Goal: Information Seeking & Learning: Learn about a topic

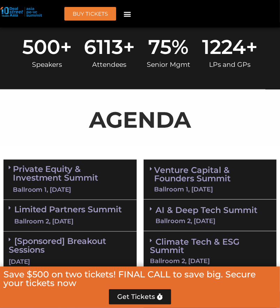
scroll to position [463, 0]
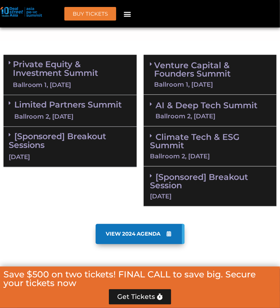
click at [99, 100] on link "Limited Partners [GEOGRAPHIC_DATA] 2, [DATE]" at bounding box center [67, 110] width 107 height 21
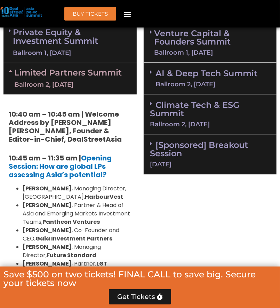
scroll to position [510, 0]
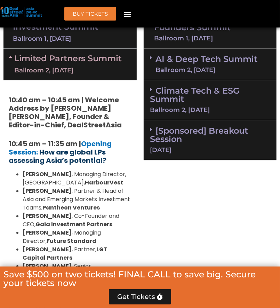
click at [88, 147] on b "How are global LPs assessing Asia’s potential?" at bounding box center [58, 156] width 98 height 18
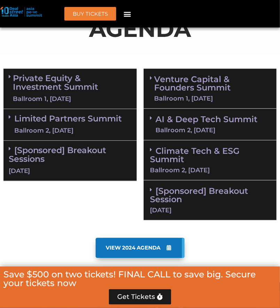
scroll to position [463, 0]
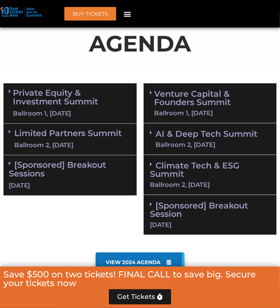
click at [11, 129] on span at bounding box center [12, 132] width 6 height 6
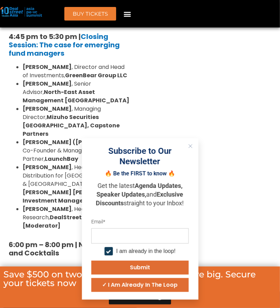
scroll to position [1437, 0]
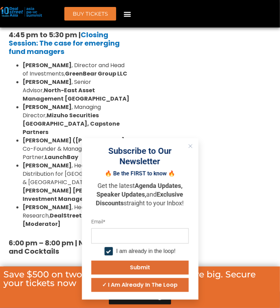
click at [190, 144] on icon "Close" at bounding box center [190, 146] width 4 height 4
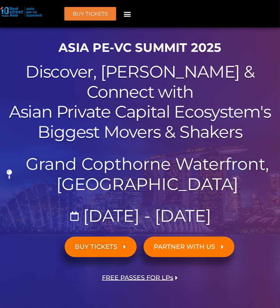
scroll to position [69, 0]
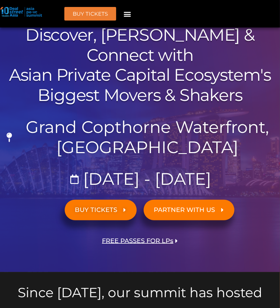
click at [29, 79] on h2 "Discover, Learn & Connect with Asian Private Capital Ecosystem's Biggest Movers…" at bounding box center [139, 65] width 273 height 80
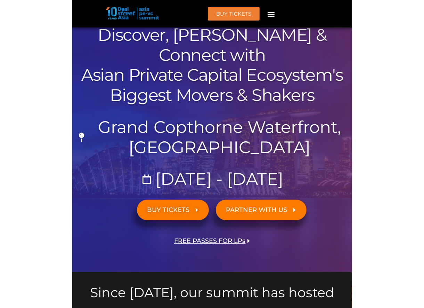
scroll to position [51, 0]
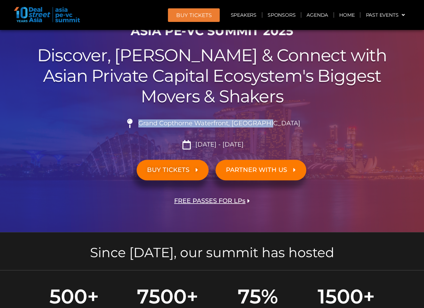
copy li "Grand Copthorne Waterfront, [GEOGRAPHIC_DATA]​"
drag, startPoint x: 291, startPoint y: 122, endPoint x: 149, endPoint y: 122, distance: 141.5
click at [149, 122] on li "Grand Copthorne Waterfront, [GEOGRAPHIC_DATA]​" at bounding box center [211, 126] width 389 height 15
